Goal: Task Accomplishment & Management: Manage account settings

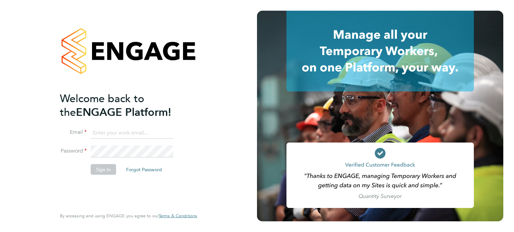
type input "vicky.egan@randstadcpe.com"
click at [103, 168] on button "Sign In" at bounding box center [103, 169] width 25 height 11
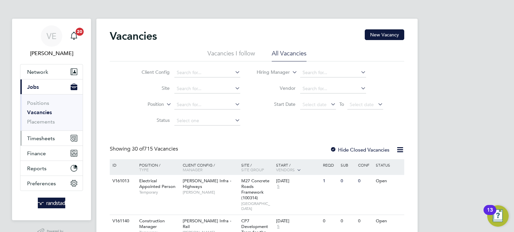
click at [31, 142] on button "Timesheets" at bounding box center [51, 138] width 62 height 15
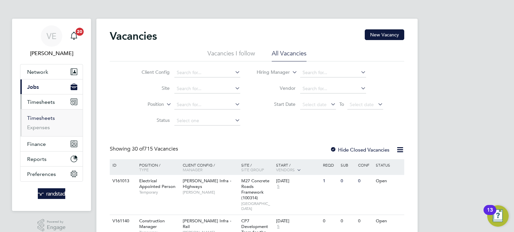
click at [41, 119] on link "Timesheets" at bounding box center [41, 118] width 28 height 6
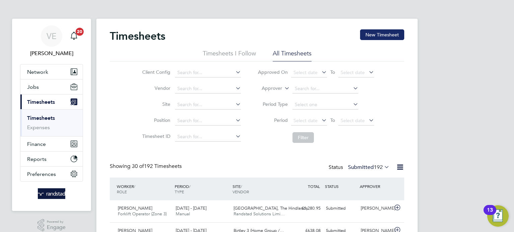
click at [381, 38] on button "New Timesheet" at bounding box center [382, 34] width 44 height 11
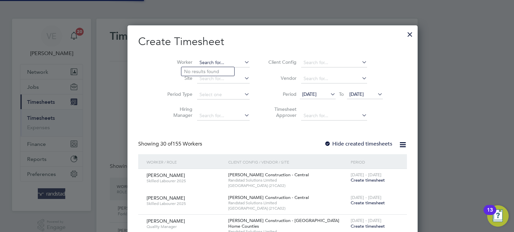
click at [200, 64] on input at bounding box center [223, 62] width 52 height 9
click at [204, 72] on li "Rutenis Ruika" at bounding box center [207, 71] width 53 height 9
type input "Rutenis Ruika"
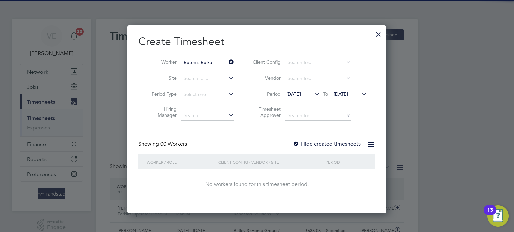
click at [321, 144] on label "Hide created timesheets" at bounding box center [327, 144] width 68 height 7
click at [348, 93] on span "[DATE]" at bounding box center [340, 94] width 14 height 6
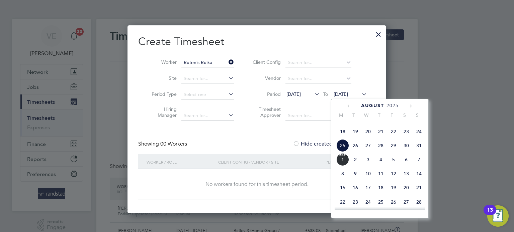
click at [419, 138] on span "24" at bounding box center [418, 131] width 13 height 13
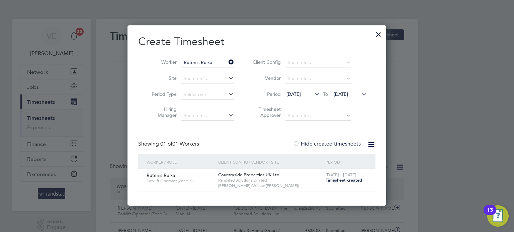
click at [347, 182] on span "Timesheet created" at bounding box center [343, 181] width 36 height 6
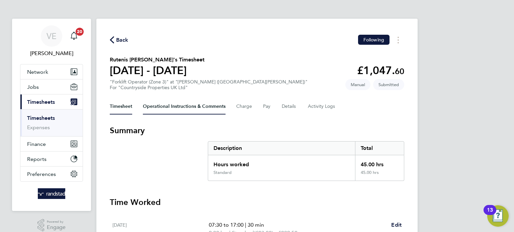
click at [172, 109] on Comments-tab "Operational Instructions & Comments" at bounding box center [184, 107] width 83 height 16
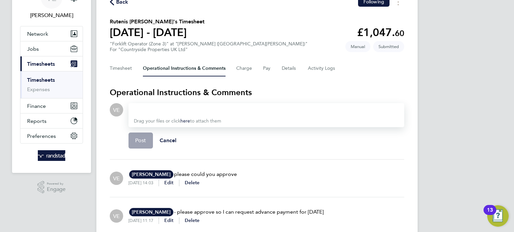
click at [279, 67] on div "Timesheet Operational Instructions & Comments Charge Pay Details Activity Logs" at bounding box center [257, 69] width 294 height 16
click at [285, 68] on button "Details" at bounding box center [289, 69] width 15 height 16
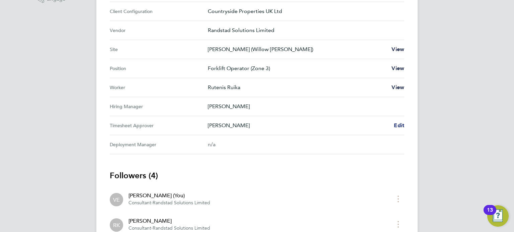
click at [396, 123] on span "Edit" at bounding box center [399, 125] width 10 height 6
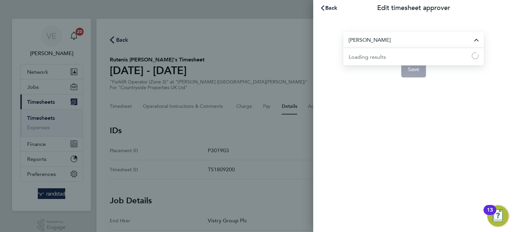
click at [370, 44] on input "[PERSON_NAME]" at bounding box center [413, 40] width 140 height 16
drag, startPoint x: 393, startPoint y: 40, endPoint x: 333, endPoint y: 34, distance: 60.2
click at [334, 34] on section "[PERSON_NAME] No results found Save" at bounding box center [413, 51] width 163 height 54
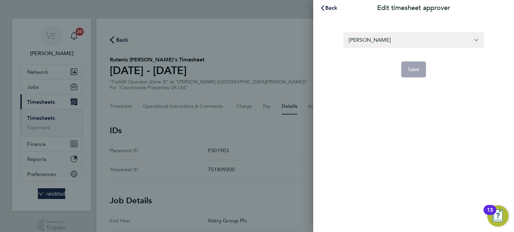
drag, startPoint x: 410, startPoint y: 37, endPoint x: 309, endPoint y: 47, distance: 102.2
click at [309, 47] on div "Back Edit timesheet approver [PERSON_NAME] Save" at bounding box center [257, 116] width 514 height 232
click at [387, 37] on input "[PERSON_NAME]" at bounding box center [413, 40] width 140 height 16
drag, startPoint x: 386, startPoint y: 37, endPoint x: 331, endPoint y: 41, distance: 55.0
click at [335, 41] on section "[PERSON_NAME] Save" at bounding box center [413, 51] width 163 height 54
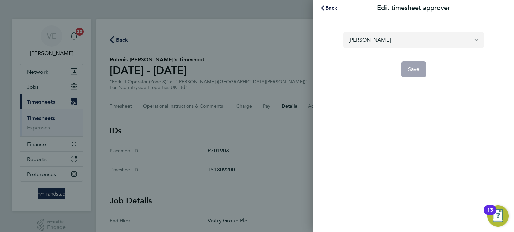
click at [483, 39] on input "[PERSON_NAME]" at bounding box center [413, 40] width 140 height 16
click at [477, 38] on input "[PERSON_NAME]" at bounding box center [413, 40] width 140 height 16
drag, startPoint x: 467, startPoint y: 42, endPoint x: 419, endPoint y: 43, distance: 48.2
click at [467, 42] on input "[PERSON_NAME]" at bounding box center [413, 40] width 140 height 16
click at [413, 43] on input "[PERSON_NAME]" at bounding box center [413, 40] width 140 height 16
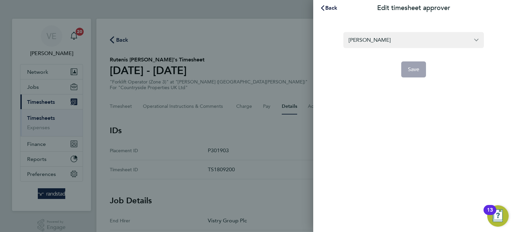
click at [410, 71] on app-form-button "Save" at bounding box center [413, 70] width 140 height 16
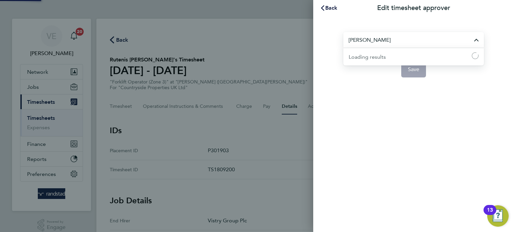
click at [387, 41] on input "[PERSON_NAME]" at bounding box center [413, 40] width 140 height 16
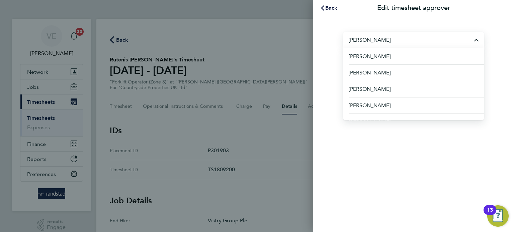
click at [388, 41] on input "[PERSON_NAME]" at bounding box center [413, 40] width 140 height 16
click at [385, 41] on input "[PERSON_NAME]" at bounding box center [413, 40] width 140 height 16
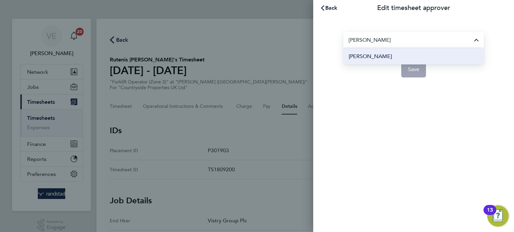
click at [389, 49] on li "[PERSON_NAME]" at bounding box center [413, 56] width 140 height 16
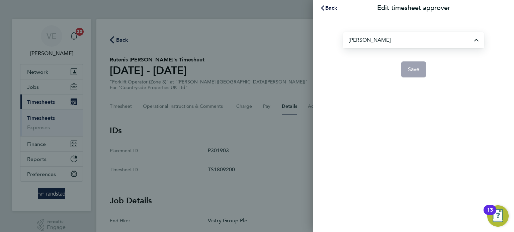
type input "[PERSON_NAME]"
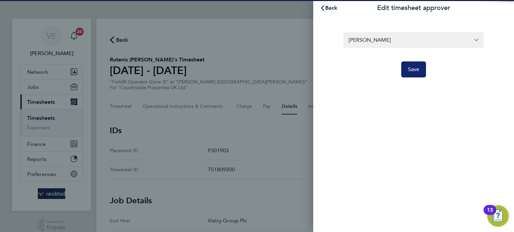
click at [414, 67] on span "Save" at bounding box center [414, 69] width 12 height 7
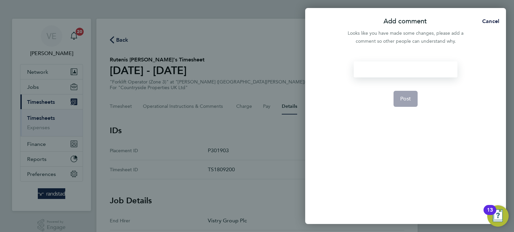
click at [397, 68] on div at bounding box center [404, 70] width 103 height 16
click at [398, 68] on div at bounding box center [404, 70] width 103 height 16
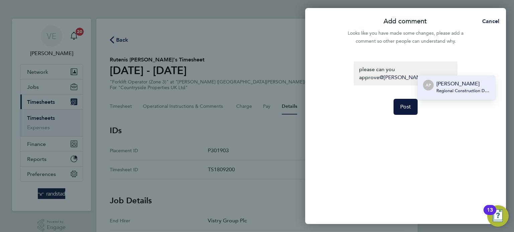
click at [463, 85] on p "[PERSON_NAME]" at bounding box center [463, 84] width 54 height 8
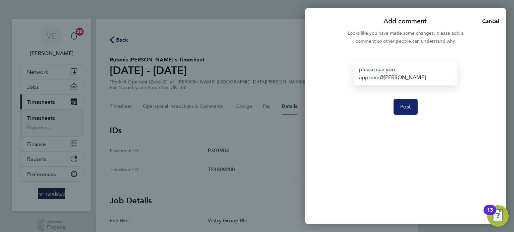
click at [412, 104] on button "Post" at bounding box center [405, 107] width 24 height 16
